Goal: Check status: Check status

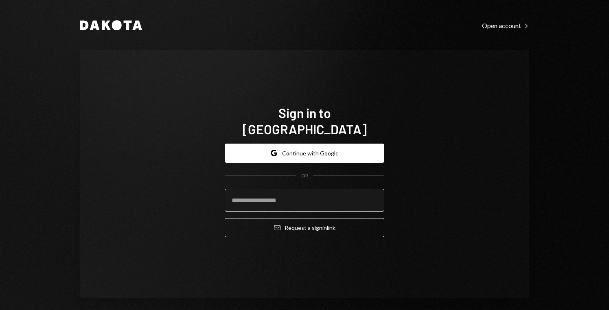
click at [329, 194] on input "email" at bounding box center [305, 200] width 160 height 23
click at [288, 194] on input "email" at bounding box center [305, 200] width 160 height 23
type input "**********"
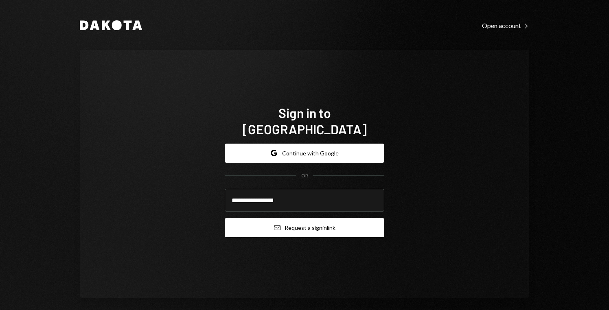
click at [298, 222] on button "Email Request a sign in link" at bounding box center [305, 227] width 160 height 19
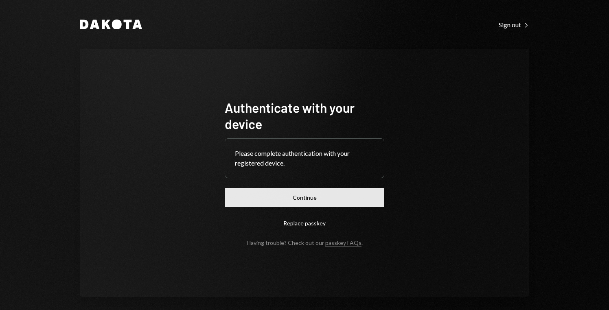
click at [290, 196] on button "Continue" at bounding box center [305, 197] width 160 height 19
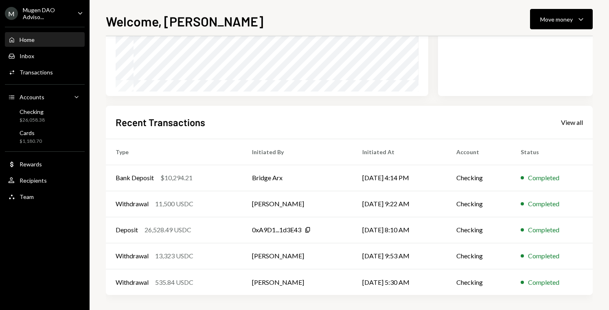
scroll to position [142, 0]
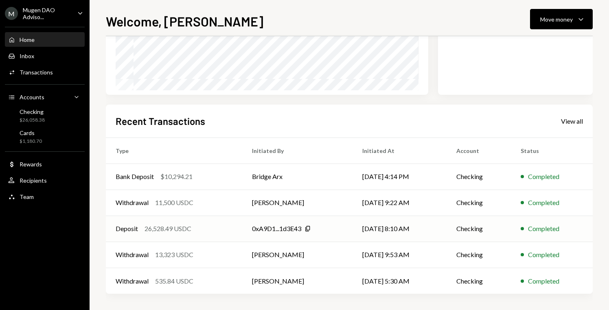
click at [428, 229] on td "[DATE] 8:10 AM" at bounding box center [400, 229] width 94 height 26
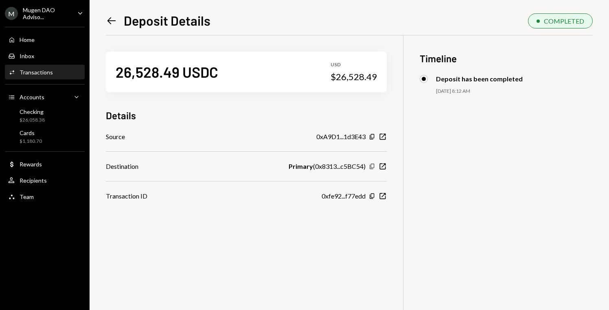
click at [371, 165] on icon "button" at bounding box center [372, 166] width 4 height 5
click at [111, 22] on icon "Left Arrow" at bounding box center [111, 20] width 11 height 11
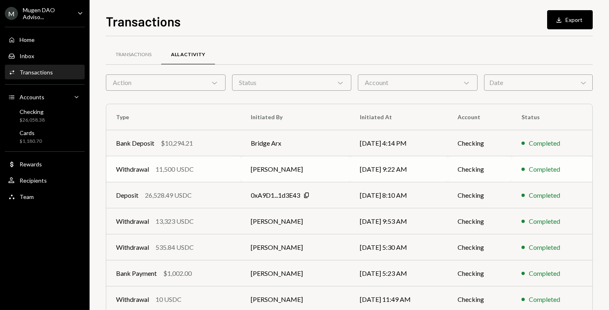
click at [342, 171] on td "[PERSON_NAME]" at bounding box center [295, 169] width 109 height 26
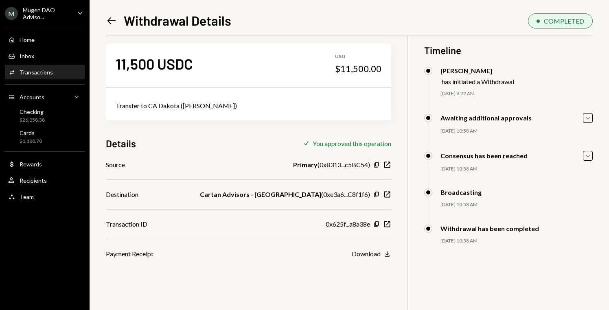
scroll to position [7, 0]
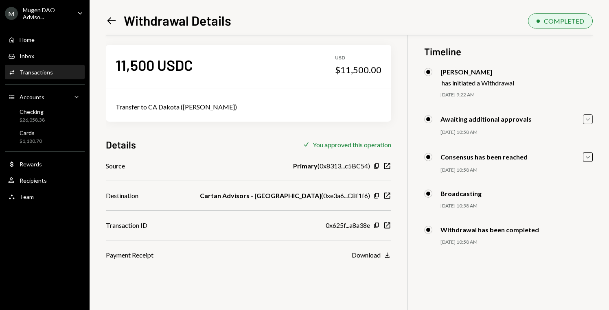
click at [589, 121] on icon "Caret Down" at bounding box center [588, 119] width 9 height 9
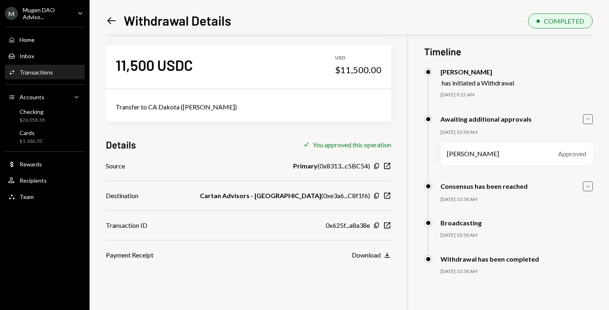
click at [586, 189] on icon "Caret Down" at bounding box center [588, 186] width 9 height 9
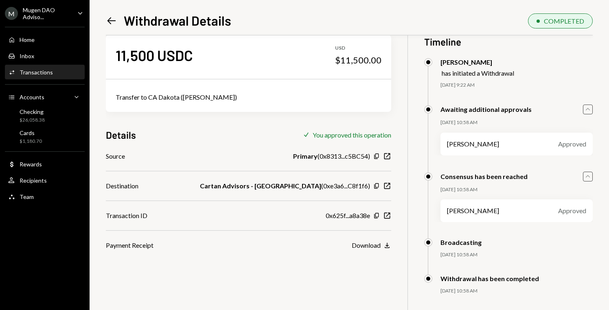
scroll to position [0, 0]
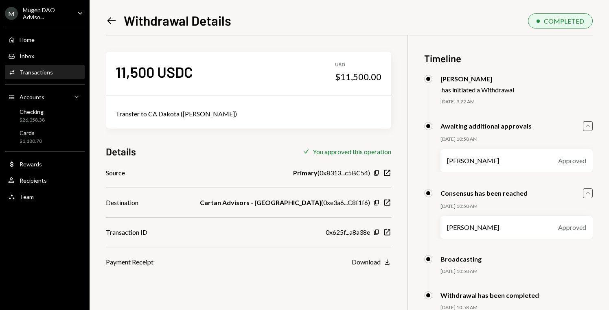
click at [109, 22] on icon at bounding box center [112, 20] width 9 height 7
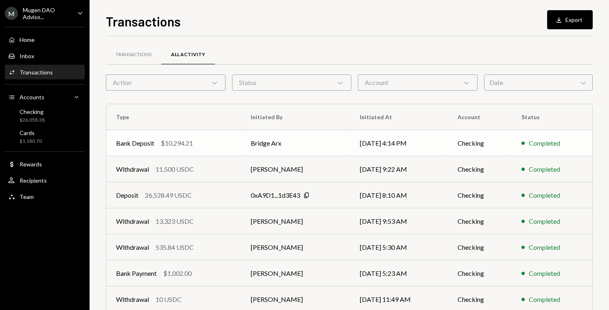
click at [343, 141] on td "Bridge Arx" at bounding box center [295, 143] width 109 height 26
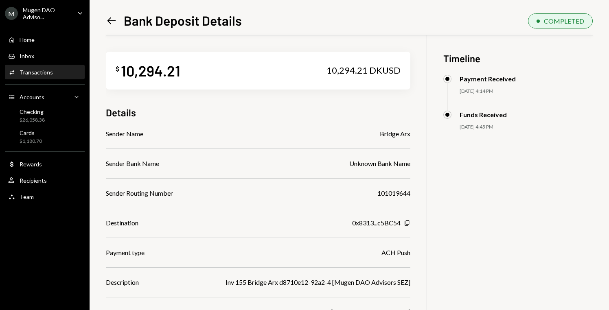
scroll to position [0, 0]
click at [109, 20] on icon at bounding box center [112, 20] width 9 height 7
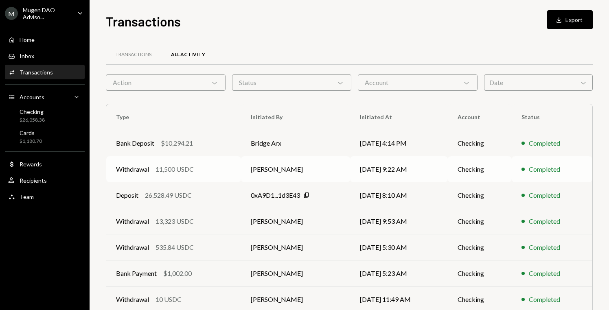
click at [332, 175] on td "[PERSON_NAME]" at bounding box center [295, 169] width 109 height 26
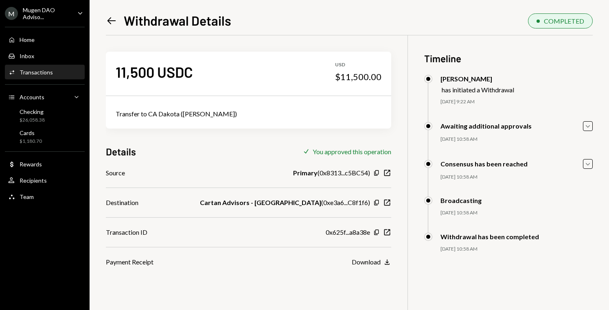
click at [107, 24] on icon "Left Arrow" at bounding box center [111, 20] width 11 height 11
